Goal: Task Accomplishment & Management: Manage account settings

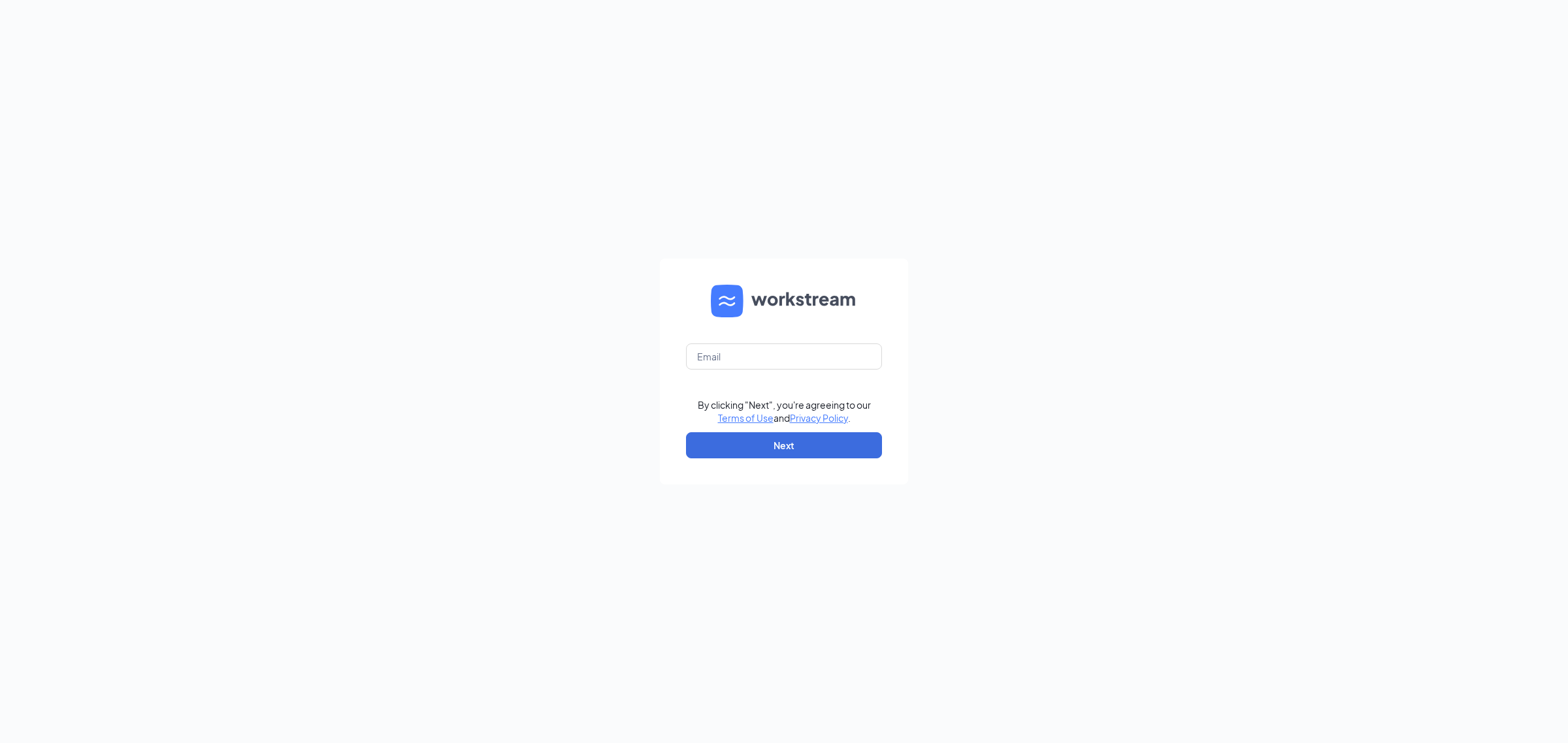
click at [812, 343] on form "By clicking "Next", you're agreeing to our Terms of Use and Privacy Policy . Ne…" at bounding box center [783, 372] width 248 height 226
click at [812, 353] on input "text" at bounding box center [784, 357] width 196 height 26
type input "culvers.mobilehwy@gmail.com"
click at [822, 446] on button "Next" at bounding box center [784, 445] width 196 height 26
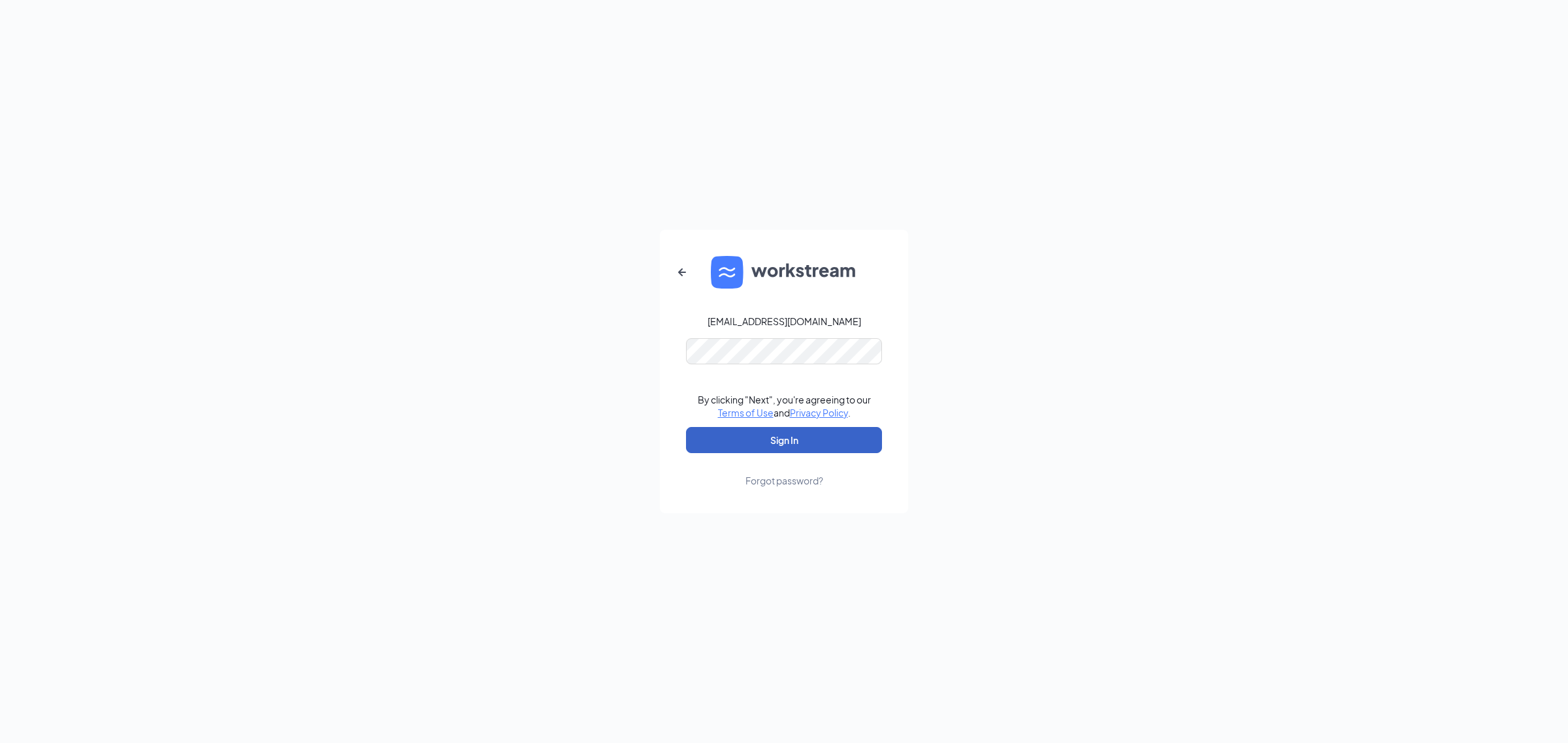
click at [827, 436] on button "Sign In" at bounding box center [784, 440] width 196 height 26
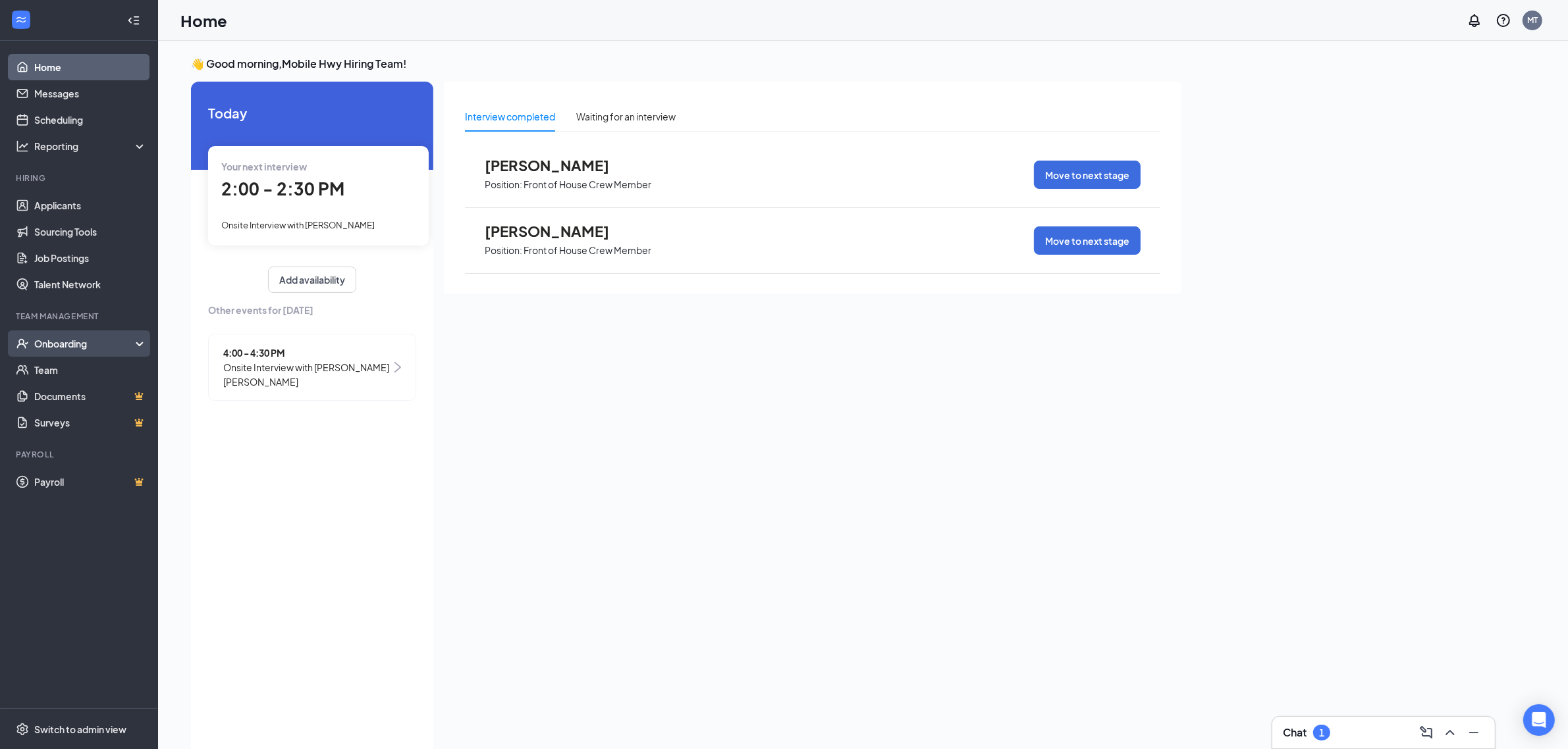
click at [90, 347] on div "Onboarding" at bounding box center [85, 344] width 102 height 13
click at [77, 377] on link "Overview" at bounding box center [90, 369] width 112 height 26
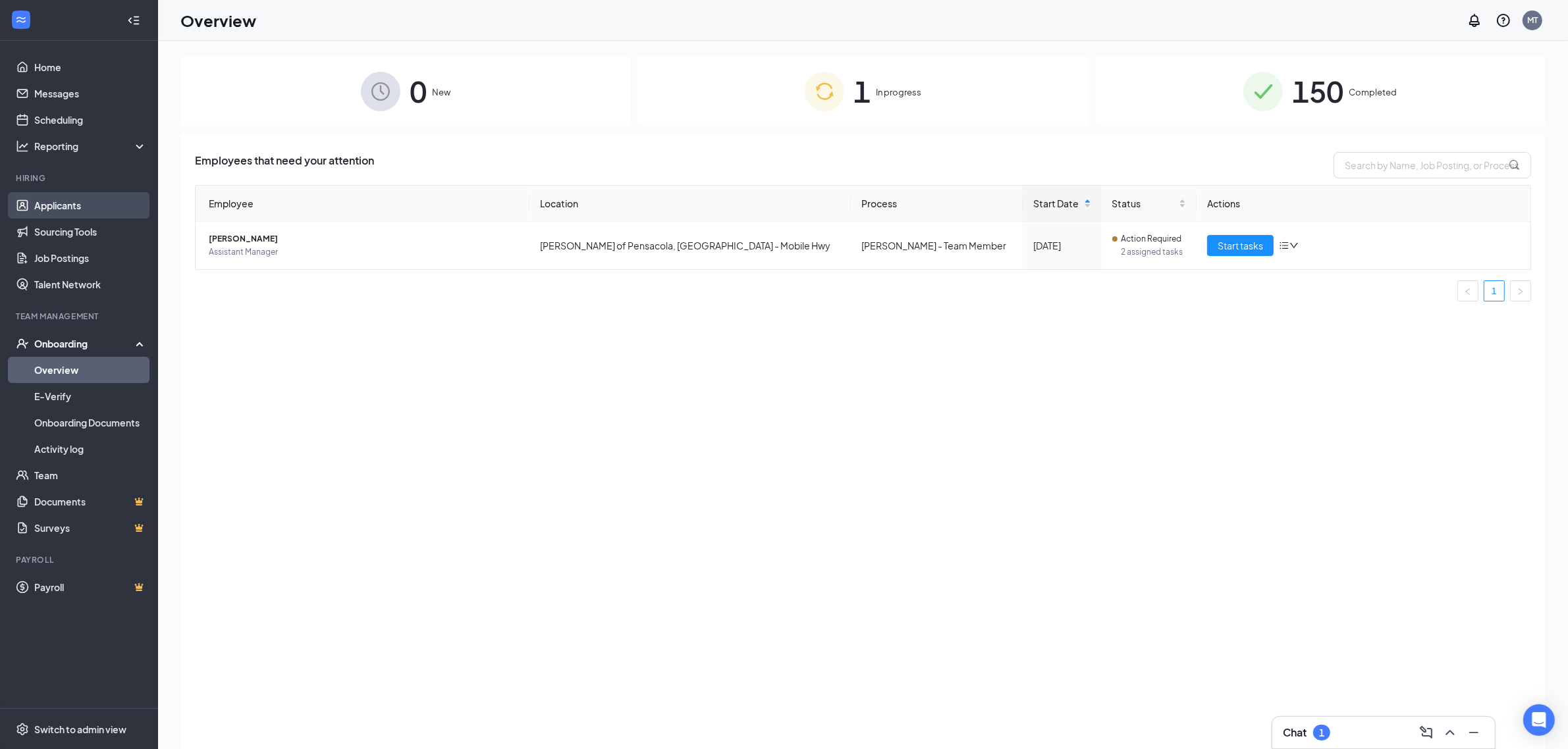
click at [80, 206] on link "Applicants" at bounding box center [90, 205] width 112 height 26
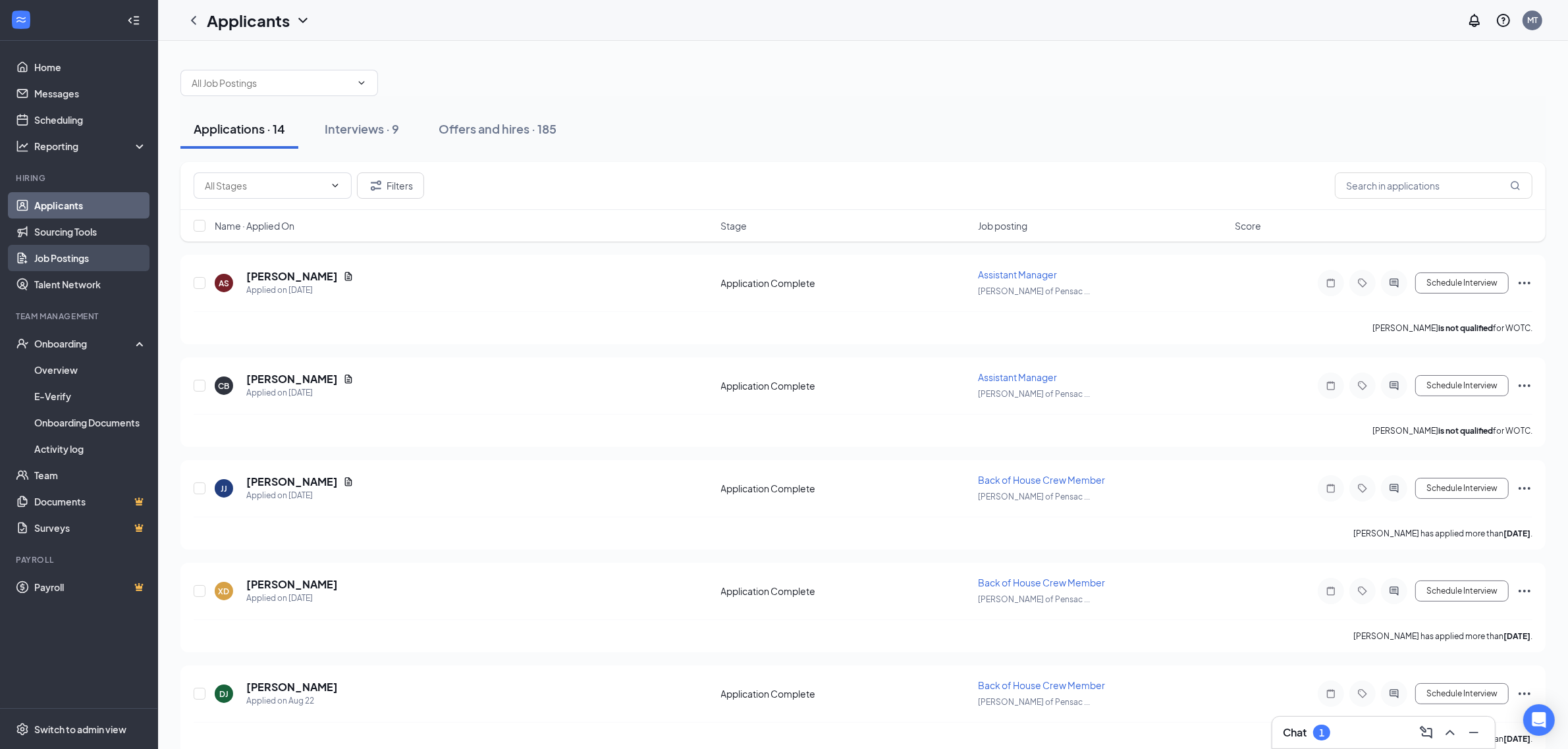
click at [97, 257] on link "Job Postings" at bounding box center [90, 258] width 112 height 26
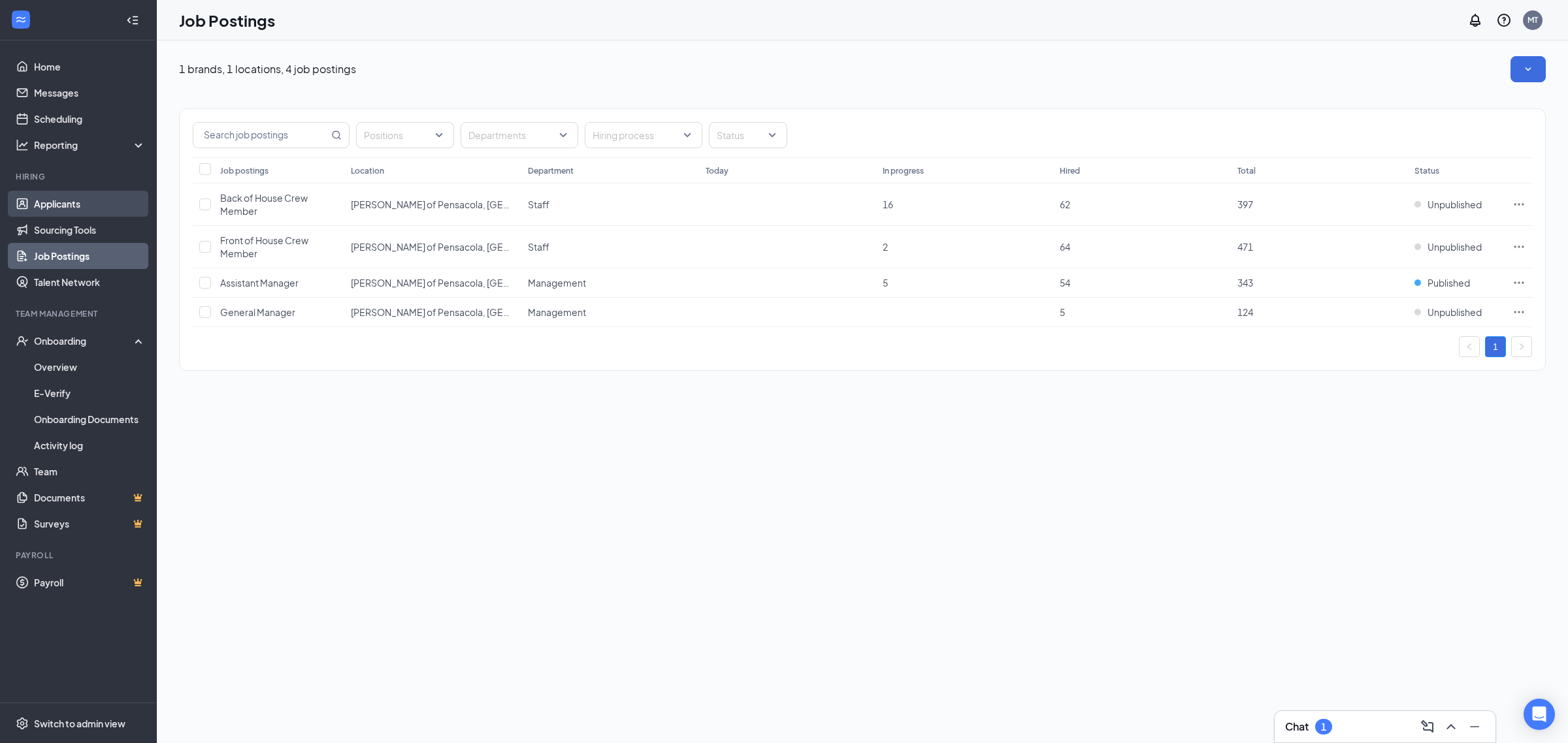
click at [100, 199] on link "Applicants" at bounding box center [90, 203] width 112 height 26
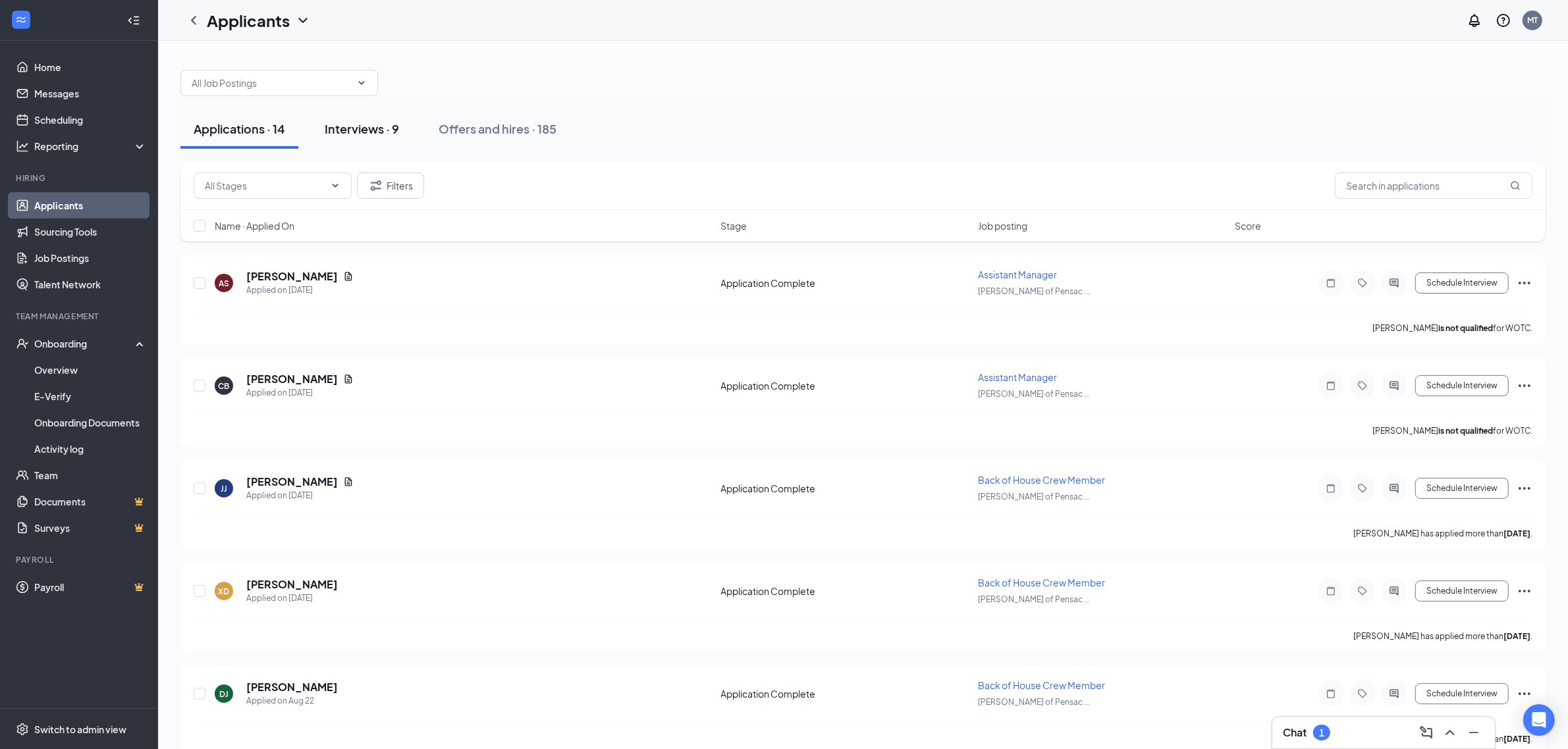
click at [354, 139] on button "Interviews · 9" at bounding box center [362, 129] width 101 height 39
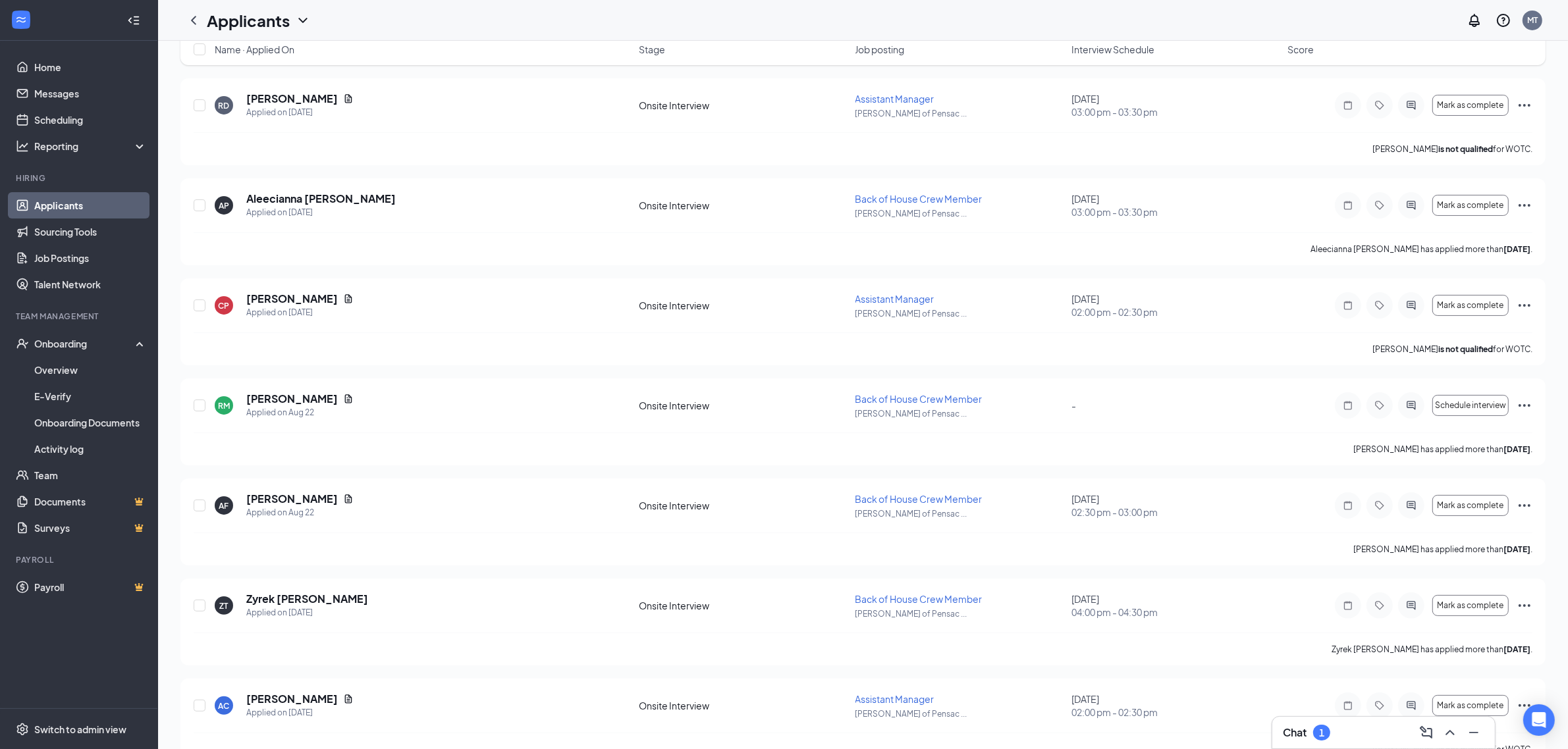
scroll to position [410, 0]
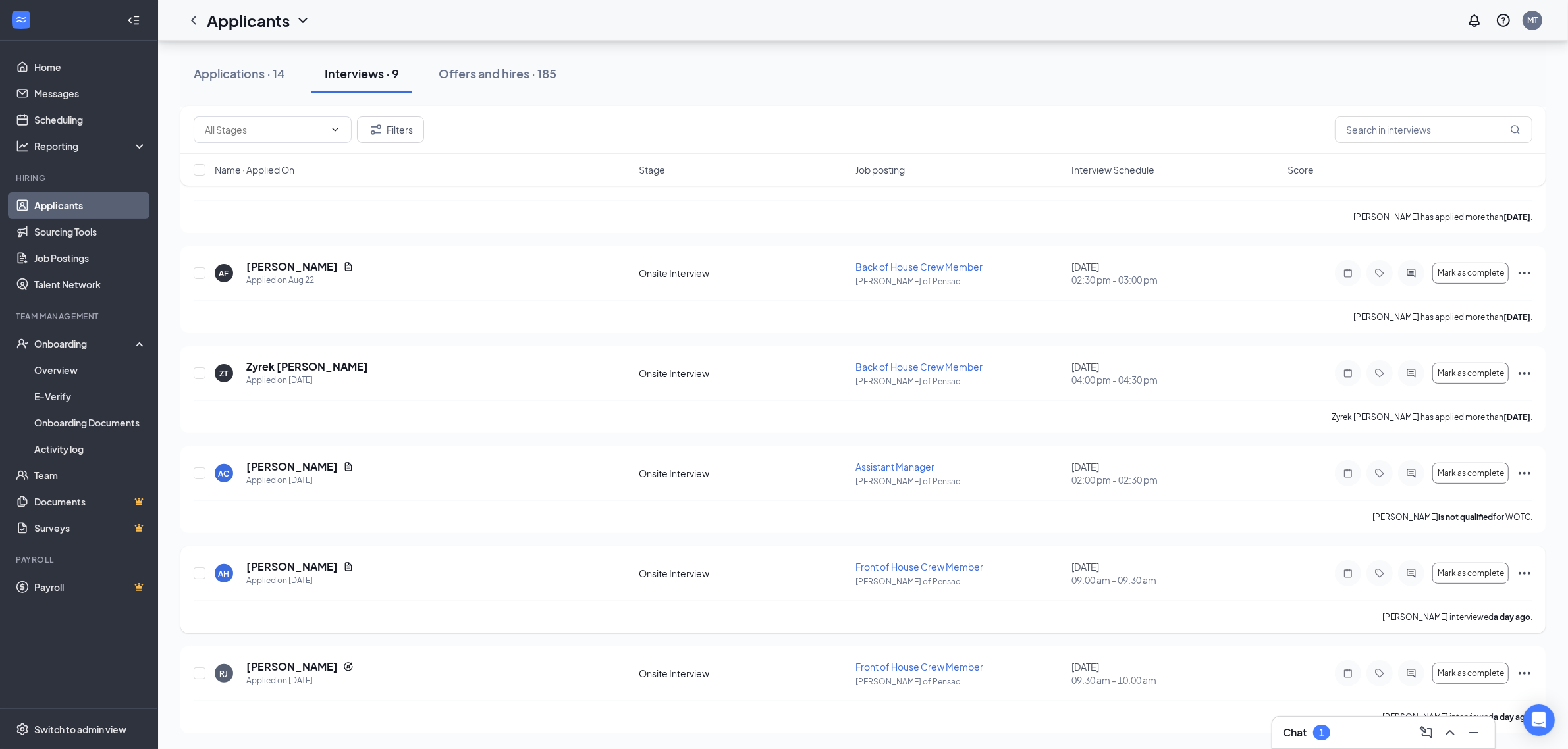
click at [1525, 567] on icon "Ellipses" at bounding box center [1524, 574] width 16 height 16
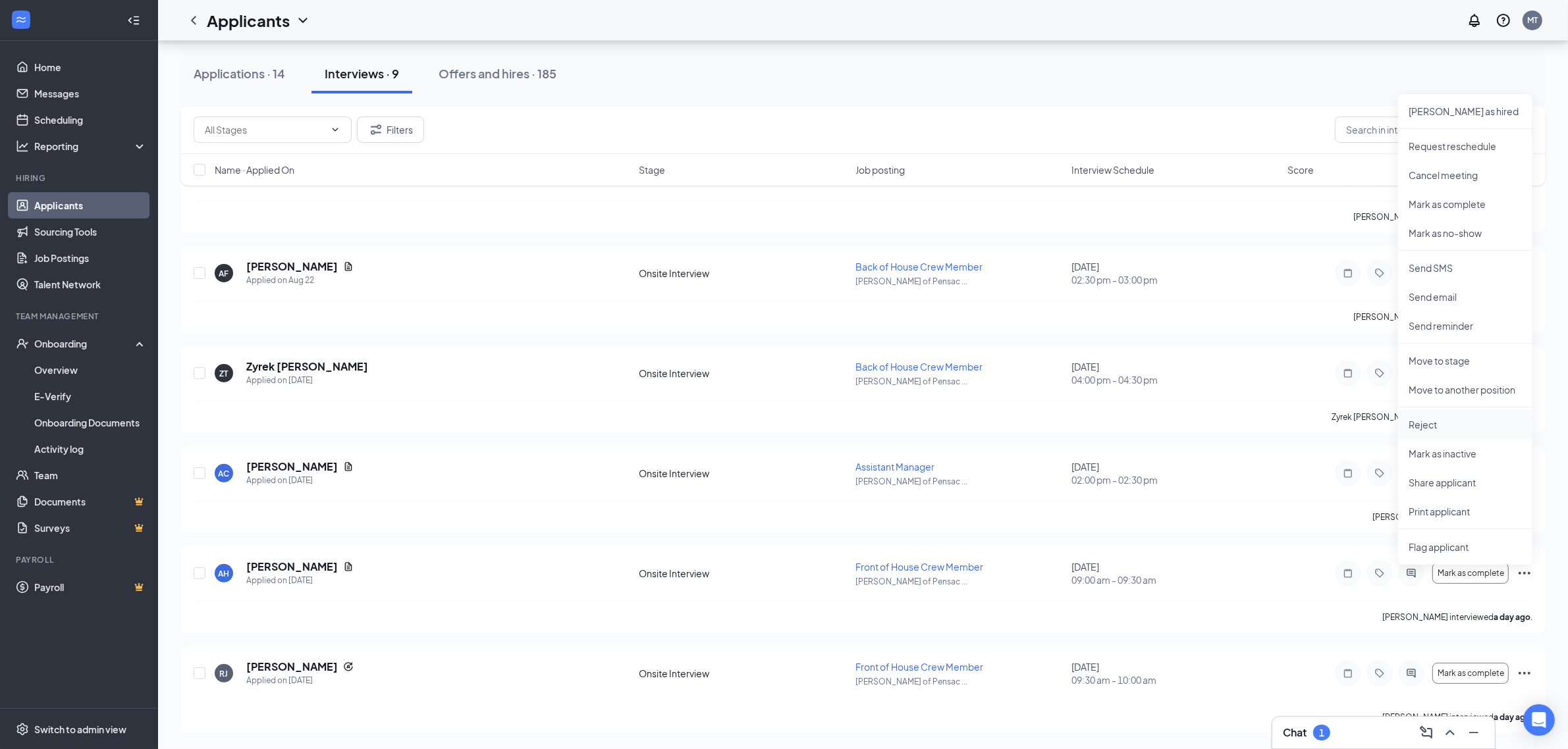
click at [1433, 419] on p "Reject" at bounding box center [1465, 425] width 113 height 13
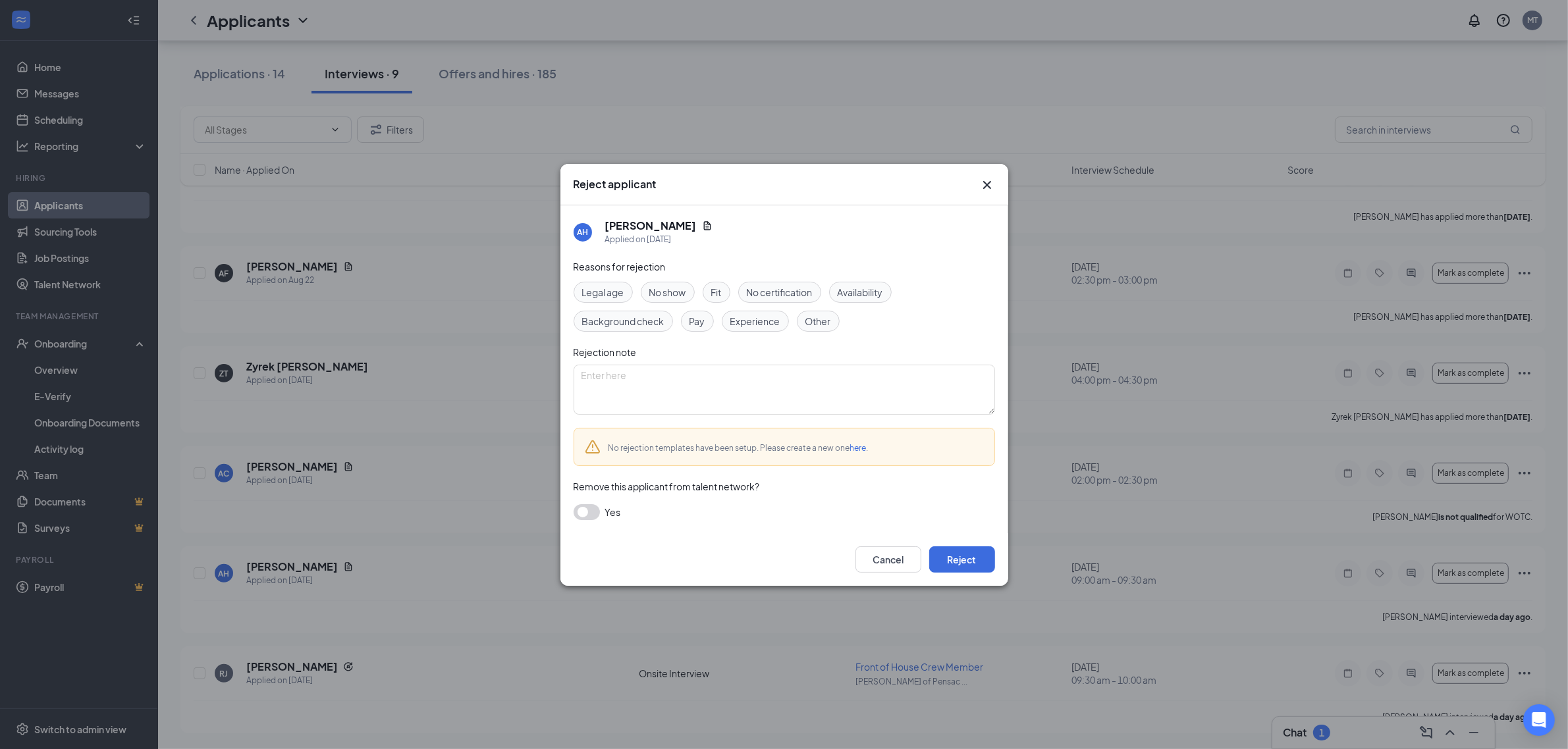
click at [794, 314] on div "Legal age No show Fit No certification Availability Background check Pay Experi…" at bounding box center [784, 306] width 421 height 50
click at [807, 314] on span "Other" at bounding box center [818, 322] width 26 height 14
click at [979, 570] on button "Reject" at bounding box center [962, 559] width 66 height 26
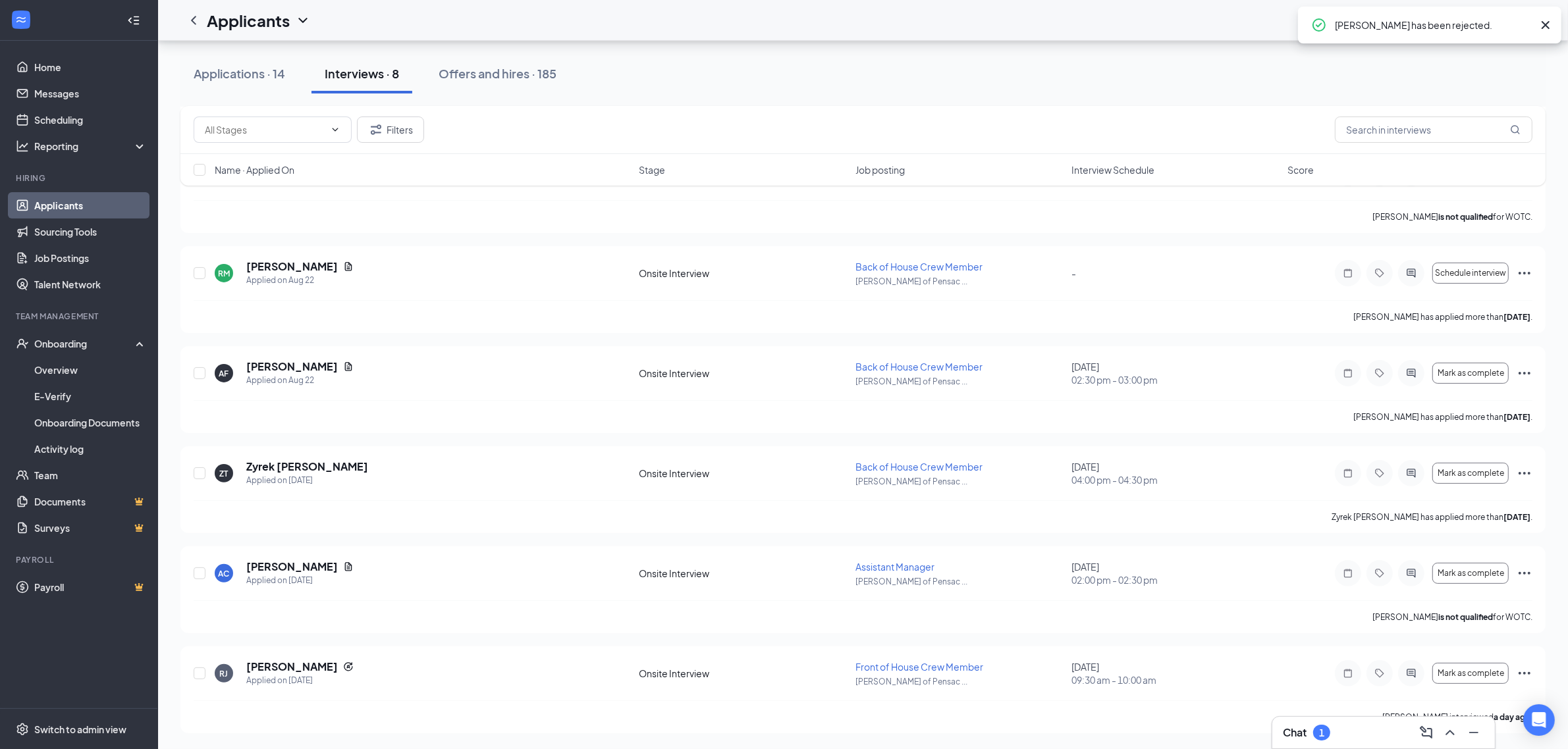
scroll to position [310, 0]
click at [1473, 736] on icon "Minimize" at bounding box center [1473, 733] width 16 height 16
